Goal: Task Accomplishment & Management: Use online tool/utility

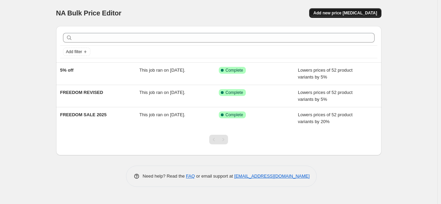
click at [357, 16] on button "Add new price [MEDICAL_DATA]" at bounding box center [345, 13] width 72 height 10
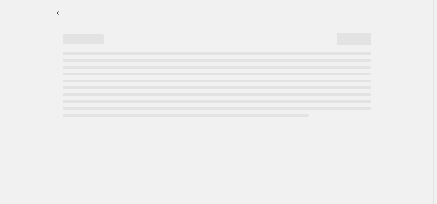
select select "percentage"
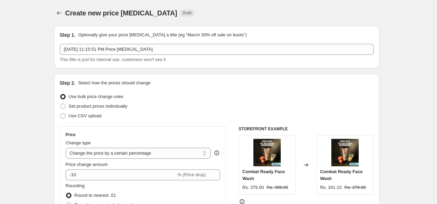
click at [357, 16] on div "Create new price change job Draft" at bounding box center [216, 13] width 325 height 10
click at [59, 15] on icon "Price change jobs" at bounding box center [59, 13] width 7 height 7
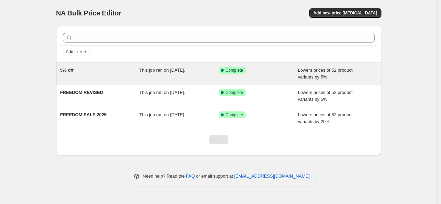
click at [109, 74] on div "5% off" at bounding box center [99, 74] width 79 height 14
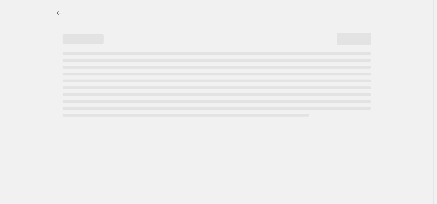
select select "percentage"
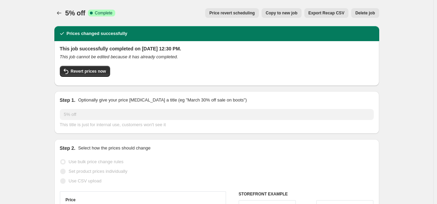
click at [288, 12] on span "Copy to new job" at bounding box center [282, 12] width 32 height 5
select select "percentage"
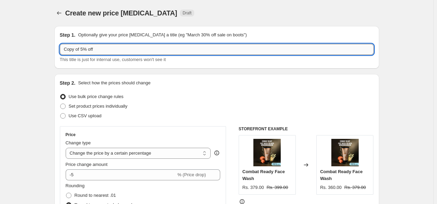
click at [111, 52] on input "Copy of 5% off" at bounding box center [217, 49] width 314 height 11
type input "C"
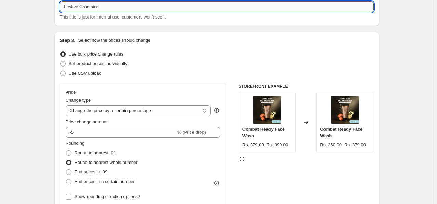
scroll to position [44, 0]
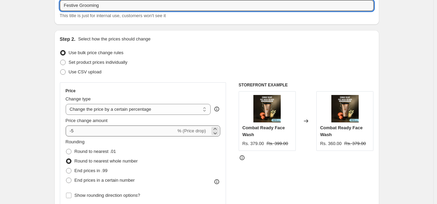
type input "Festive Grooming"
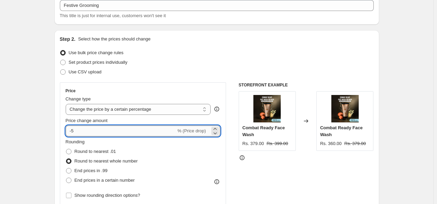
click at [94, 131] on input "-5" at bounding box center [121, 130] width 111 height 11
type input "-0"
click at [190, 67] on div "Use CSV upload" at bounding box center [217, 72] width 314 height 10
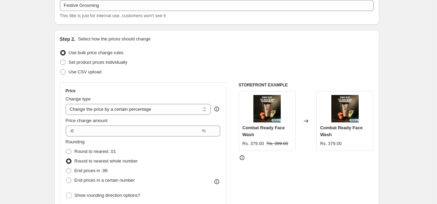
click at [317, 169] on div "STOREFRONT EXAMPLE Combat Ready Face Wash Rs. 379.00 Rs. 399.00 Changed to Comb…" at bounding box center [306, 166] width 135 height 168
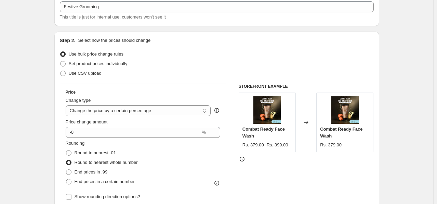
scroll to position [0, 0]
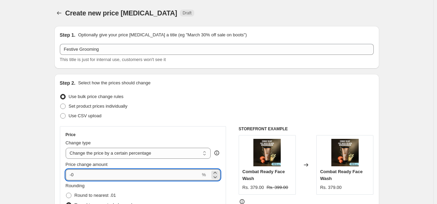
click at [84, 171] on input "-0" at bounding box center [133, 174] width 135 height 11
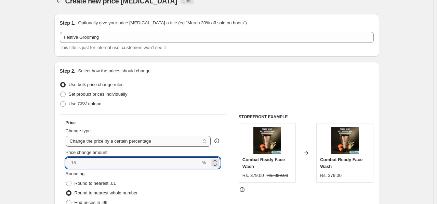
scroll to position [12, 0]
click at [100, 162] on input "Price change amount" at bounding box center [133, 162] width 135 height 11
type input "-8"
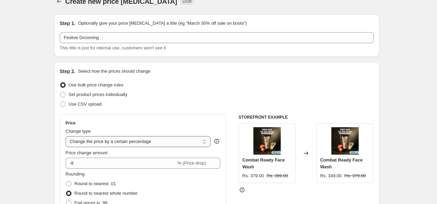
click at [118, 139] on select "Change the price to a certain amount Change the price by a certain amount Chang…" at bounding box center [138, 141] width 145 height 11
click at [271, 75] on div "Step 2. Select how the prices should change Use bulk price change rules Set pro…" at bounding box center [217, 182] width 314 height 229
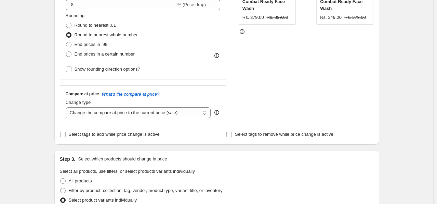
scroll to position [175, 0]
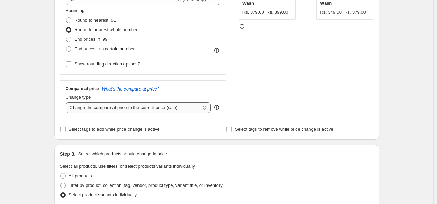
click at [127, 104] on select "Change the compare at price to the current price (sale) Change the compare at p…" at bounding box center [138, 107] width 145 height 11
click at [67, 102] on select "Change the compare at price to the current price (sale) Change the compare at p…" at bounding box center [138, 107] width 145 height 11
click at [128, 107] on select "Change the compare at price to the current price (sale) Change the compare at p…" at bounding box center [138, 107] width 145 height 11
select select "remove"
click at [67, 102] on select "Change the compare at price to the current price (sale) Change the compare at p…" at bounding box center [138, 107] width 145 height 11
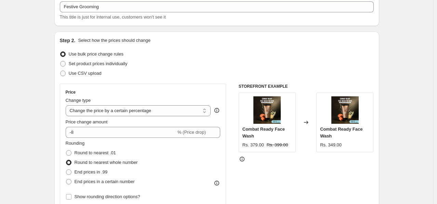
scroll to position [42, 0]
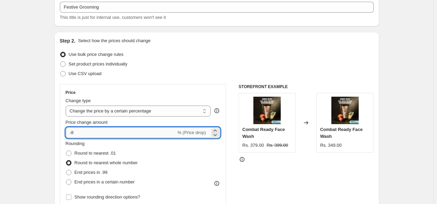
click at [120, 130] on input "-8" at bounding box center [121, 132] width 111 height 11
type input "-0"
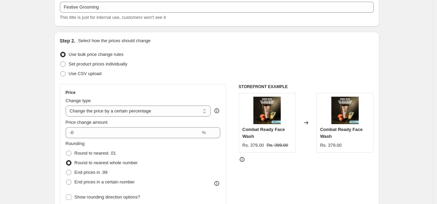
click at [196, 52] on div "Use bulk price change rules" at bounding box center [217, 55] width 314 height 10
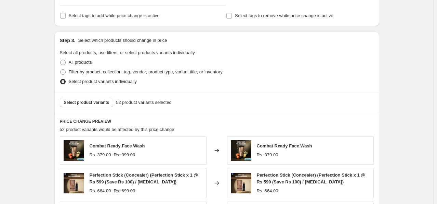
scroll to position [282, 0]
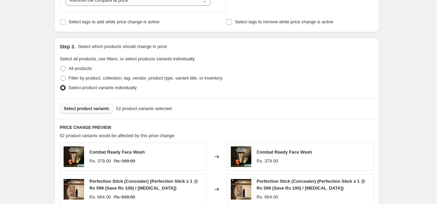
click at [84, 108] on span "Select product variants" at bounding box center [87, 108] width 46 height 5
click at [93, 106] on span "Select product variants" at bounding box center [87, 108] width 46 height 5
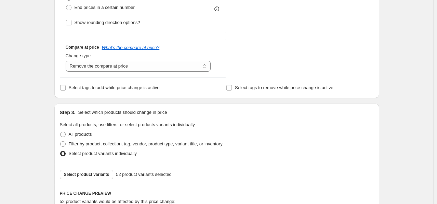
scroll to position [505, 0]
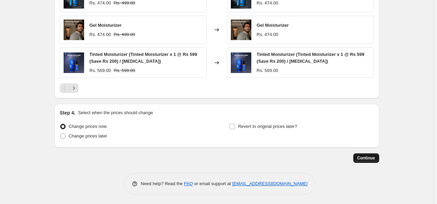
click at [361, 158] on span "Continue" at bounding box center [367, 157] width 18 height 5
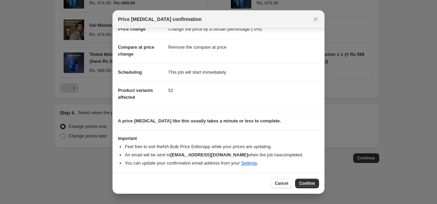
scroll to position [21, 0]
click at [307, 183] on span "Confirm" at bounding box center [307, 182] width 16 height 5
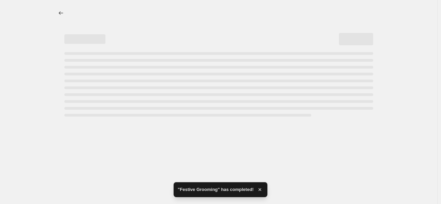
select select "percentage"
select select "remove"
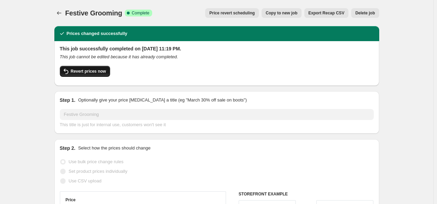
click at [82, 71] on span "Revert prices now" at bounding box center [88, 70] width 35 height 5
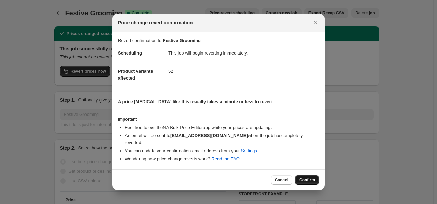
click at [306, 178] on span "Confirm" at bounding box center [307, 179] width 16 height 5
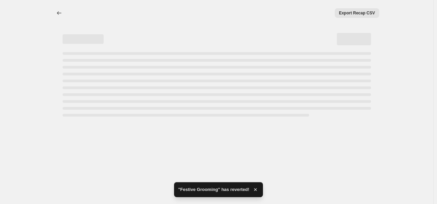
select select "percentage"
select select "remove"
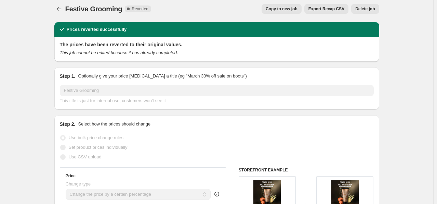
scroll to position [4, 0]
click at [63, 7] on icon "Price change jobs" at bounding box center [59, 8] width 7 height 7
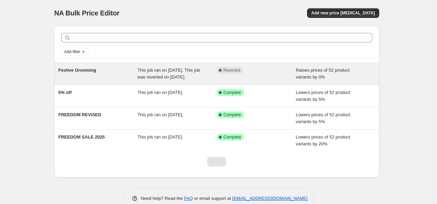
click at [108, 68] on div "Festive Grooming" at bounding box center [98, 74] width 79 height 14
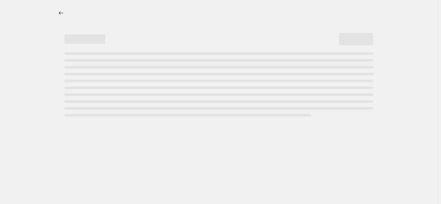
select select "percentage"
select select "remove"
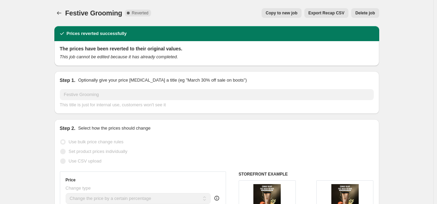
click at [373, 14] on span "Delete job" at bounding box center [366, 12] width 20 height 5
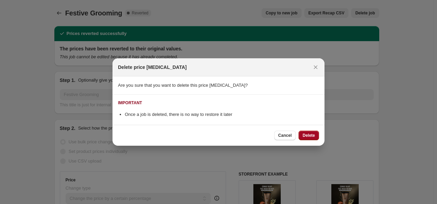
click at [308, 136] on span "Delete" at bounding box center [309, 134] width 12 height 5
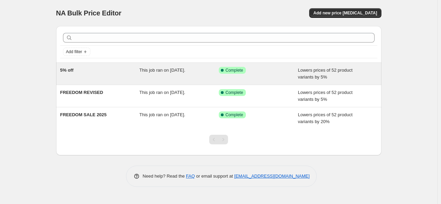
click at [80, 71] on div "5% off" at bounding box center [99, 74] width 79 height 14
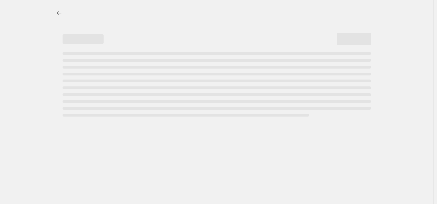
select select "percentage"
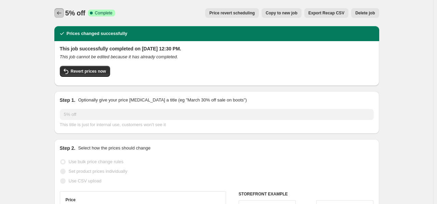
click at [60, 14] on icon "Price change jobs" at bounding box center [59, 12] width 4 height 3
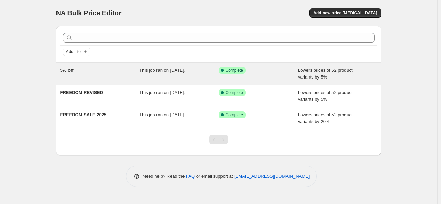
click at [79, 77] on div "5% off" at bounding box center [99, 74] width 79 height 14
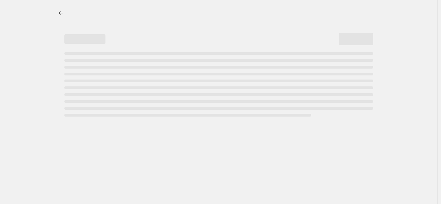
select select "percentage"
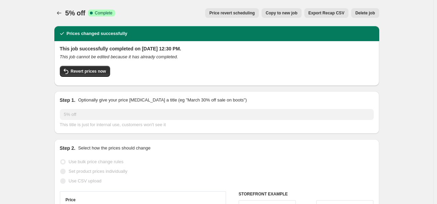
click at [283, 13] on span "Copy to new job" at bounding box center [282, 12] width 32 height 5
select select "percentage"
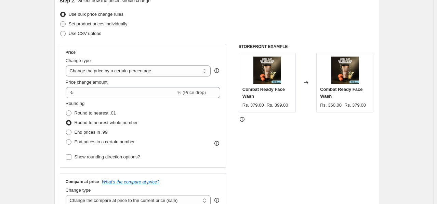
scroll to position [82, 0]
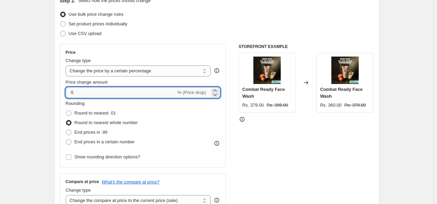
click at [76, 95] on input "-5" at bounding box center [121, 92] width 111 height 11
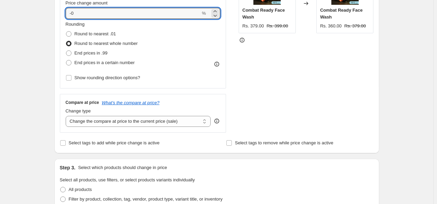
scroll to position [171, 0]
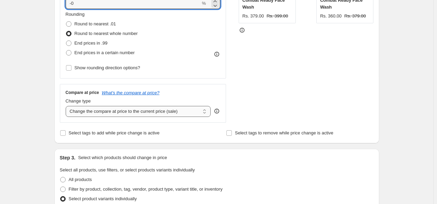
type input "-0"
click at [172, 112] on select "Change the compare at price to the current price (sale) Change the compare at p…" at bounding box center [138, 111] width 145 height 11
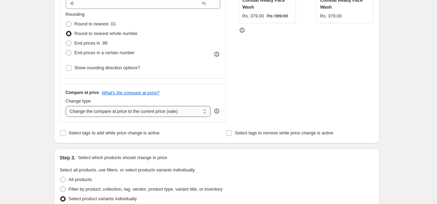
select select "remove"
click at [67, 106] on select "Change the compare at price to the current price (sale) Change the compare at p…" at bounding box center [138, 111] width 145 height 11
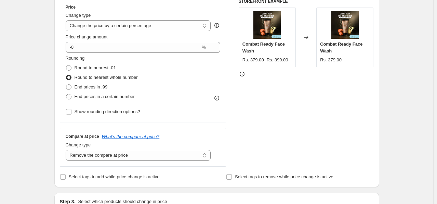
scroll to position [127, 0]
click at [140, 22] on select "Change the price to a certain amount Change the price by a certain amount Chang…" at bounding box center [138, 25] width 145 height 11
select select "no_change"
click at [67, 20] on select "Change the price to a certain amount Change the price by a certain amount Chang…" at bounding box center [138, 25] width 145 height 11
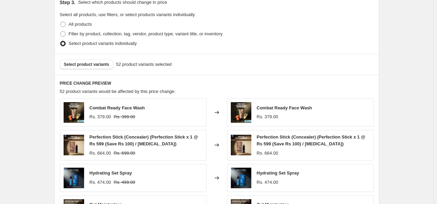
scroll to position [420, 0]
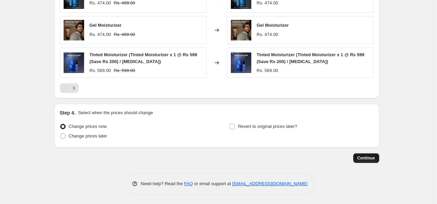
click at [369, 157] on span "Continue" at bounding box center [367, 157] width 18 height 5
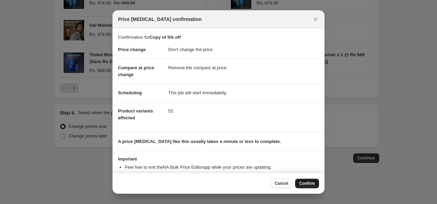
click at [307, 182] on span "Confirm" at bounding box center [307, 182] width 16 height 5
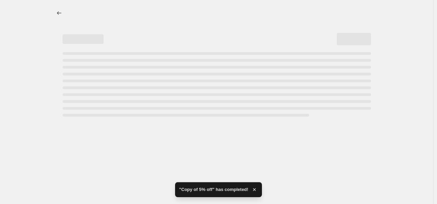
select select "no_change"
select select "remove"
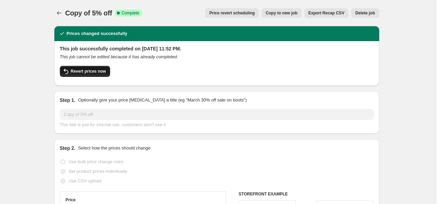
click at [86, 70] on span "Revert prices now" at bounding box center [88, 70] width 35 height 5
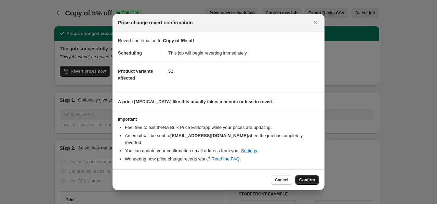
click at [302, 177] on span "Confirm" at bounding box center [307, 179] width 16 height 5
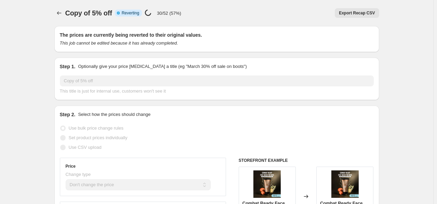
select select "no_change"
select select "remove"
